Goal: Information Seeking & Learning: Learn about a topic

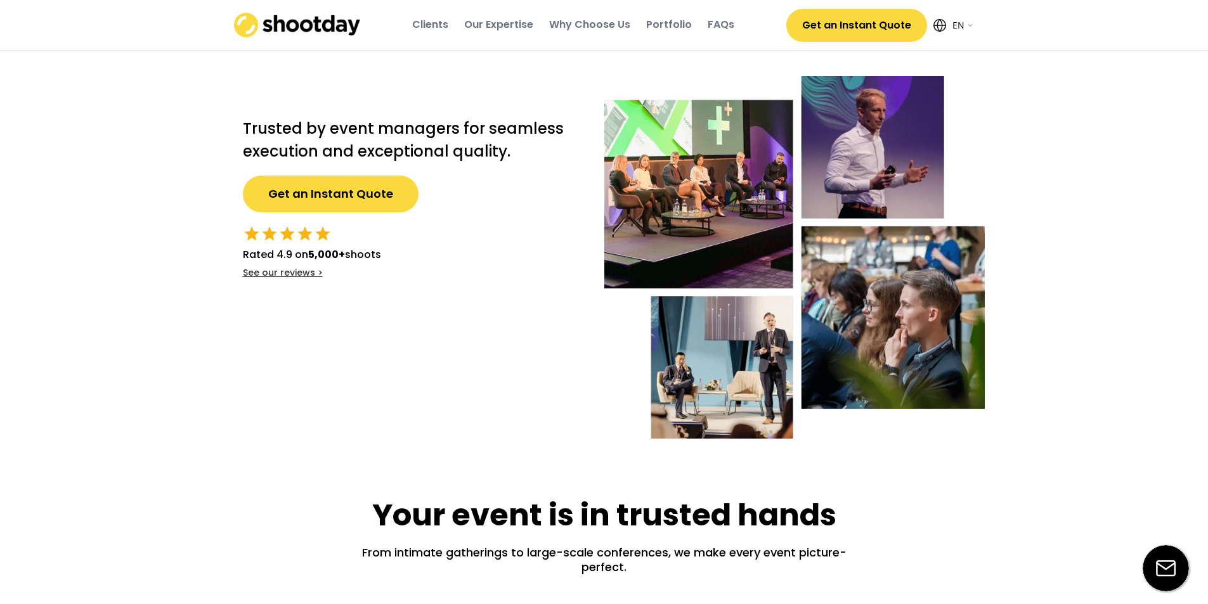
select select ""en""
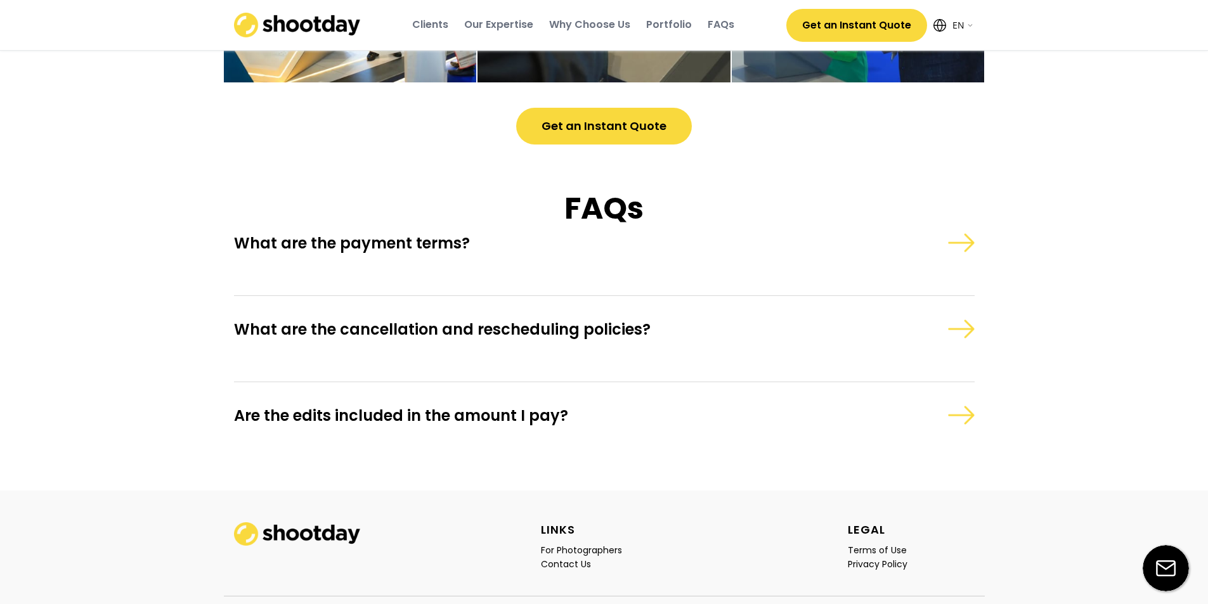
scroll to position [3567, 0]
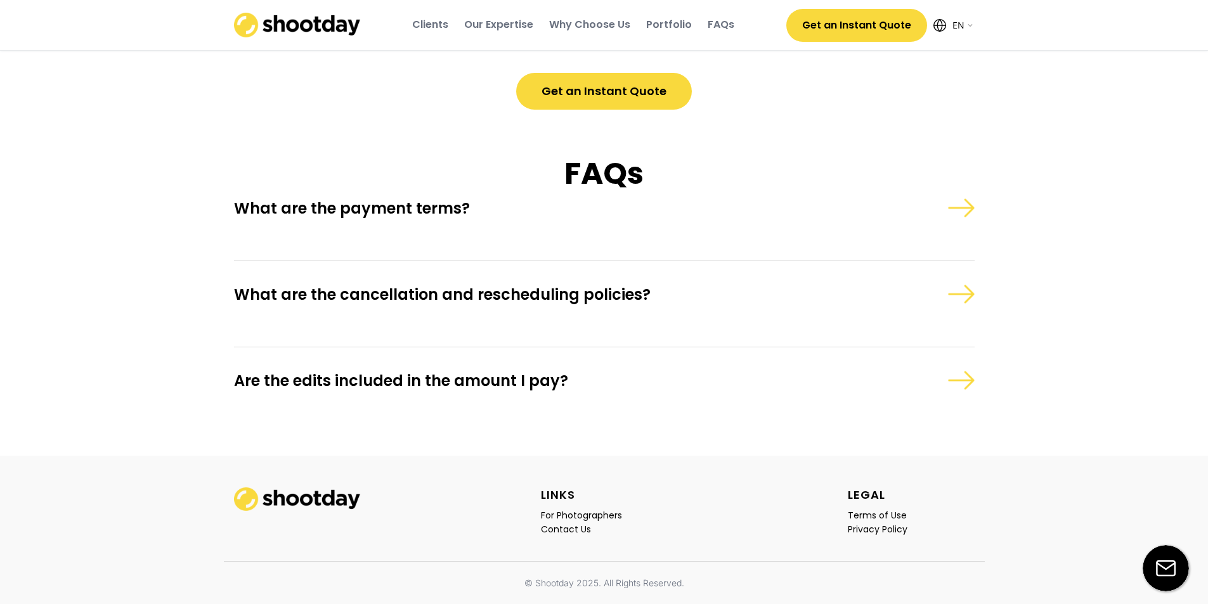
click at [454, 224] on div "What are the payment terms?" at bounding box center [604, 227] width 741 height 67
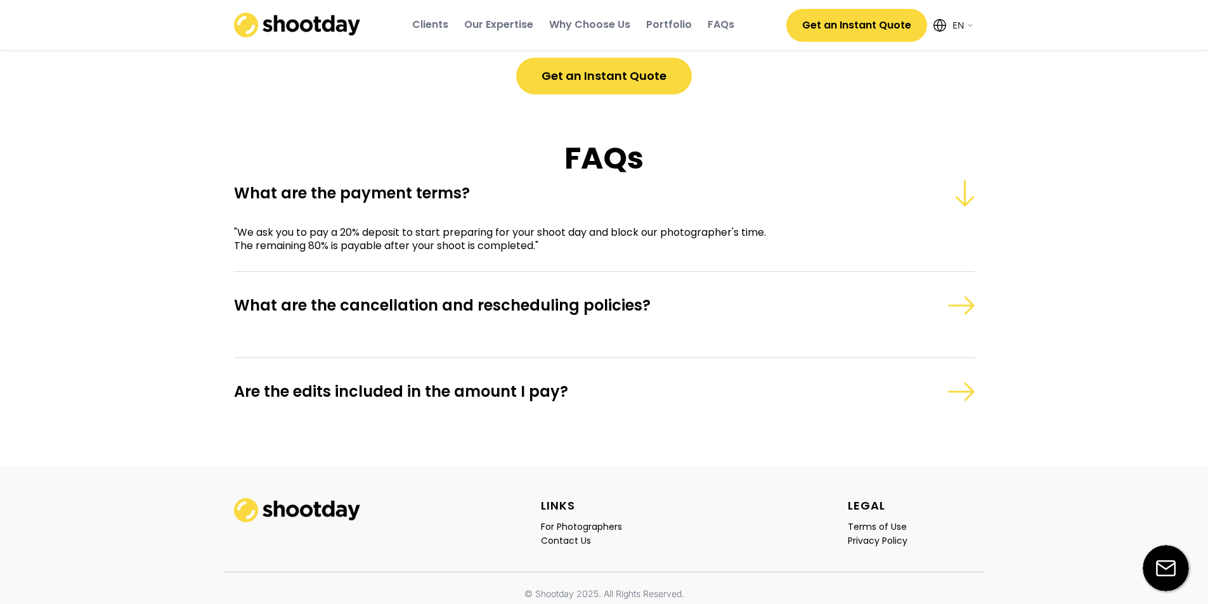
click at [523, 223] on div "What are the payment terms? "We ask you to pay a 20% deposit to start preparing…" at bounding box center [604, 226] width 741 height 94
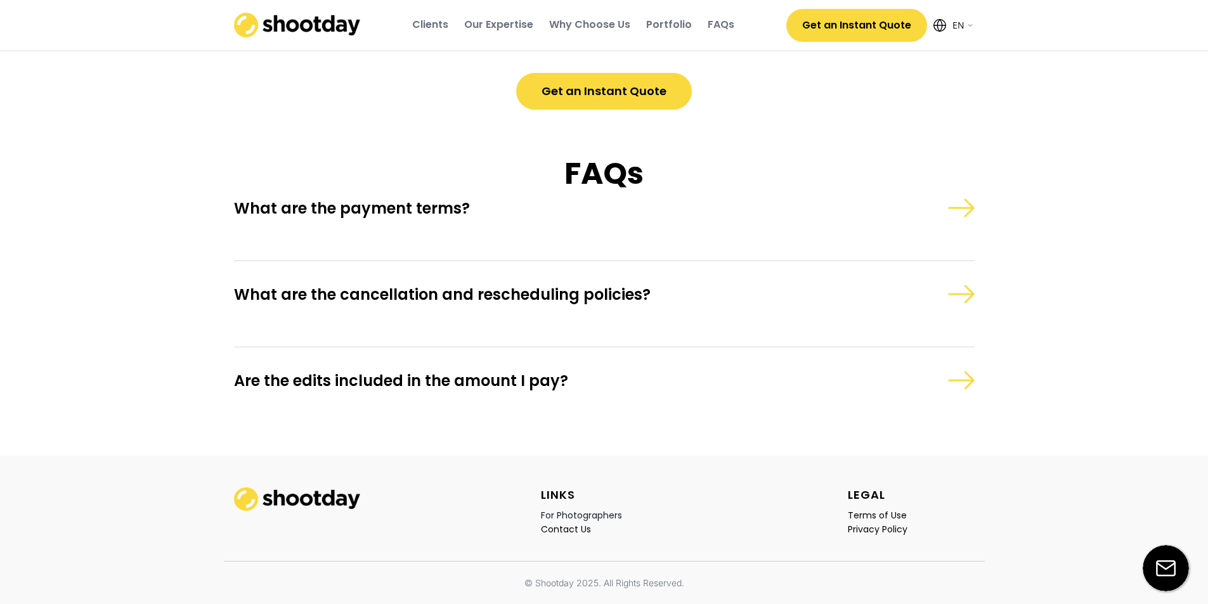
click at [579, 515] on div "For Photographers" at bounding box center [581, 515] width 81 height 11
